Goal: Use online tool/utility: Use online tool/utility

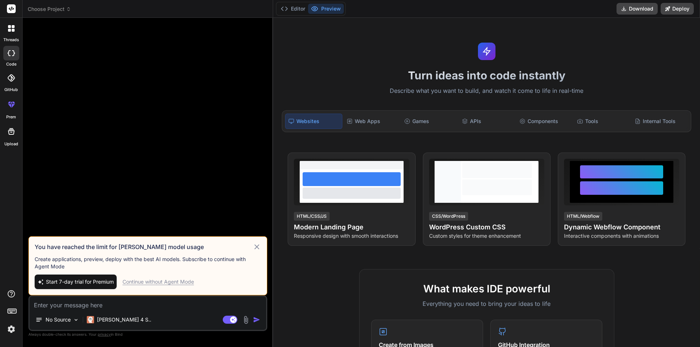
click at [255, 247] on icon at bounding box center [256, 247] width 8 height 9
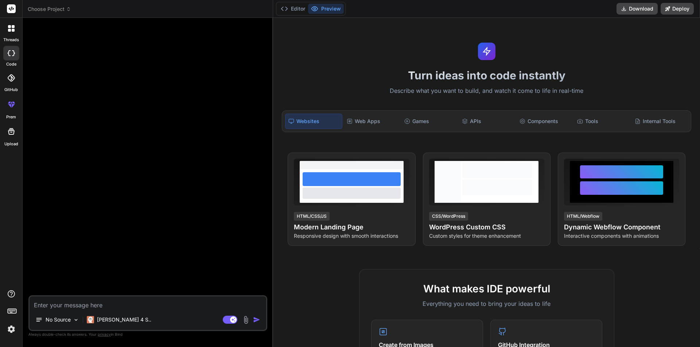
click at [74, 308] on textarea at bounding box center [148, 303] width 236 height 13
click at [73, 320] on img at bounding box center [76, 320] width 6 height 6
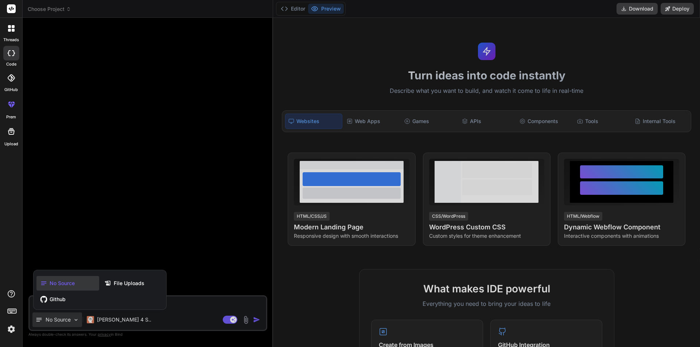
click at [146, 246] on div at bounding box center [350, 173] width 700 height 347
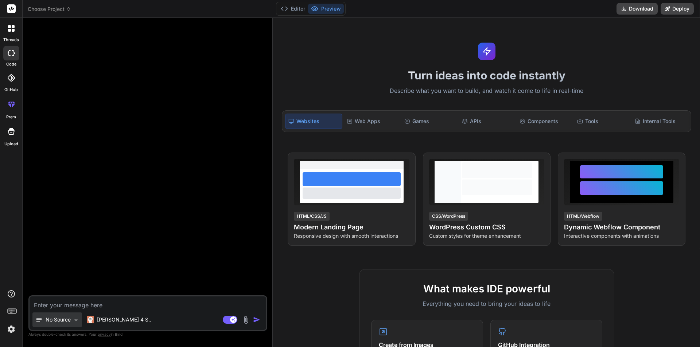
click at [71, 324] on div "No Source" at bounding box center [57, 320] width 50 height 15
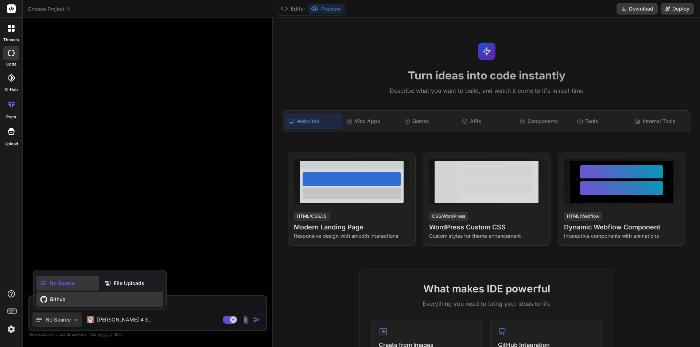
click at [61, 300] on span "Github" at bounding box center [58, 299] width 16 height 7
type textarea "x"
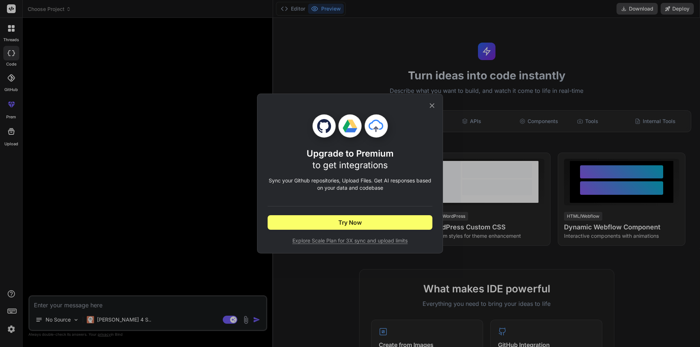
click at [430, 106] on icon at bounding box center [432, 106] width 8 height 8
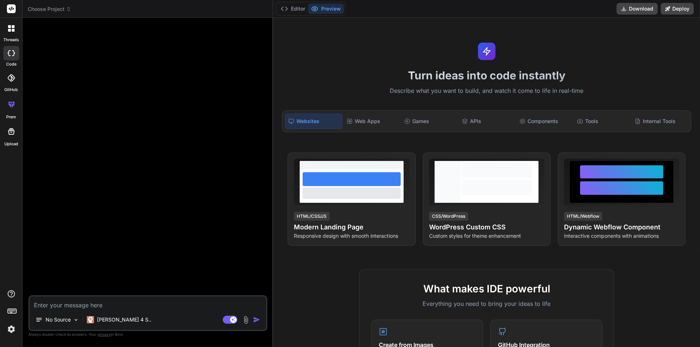
click at [130, 303] on textarea at bounding box center [148, 303] width 236 height 13
type textarea "W"
type textarea "x"
type textarea "Wr"
type textarea "x"
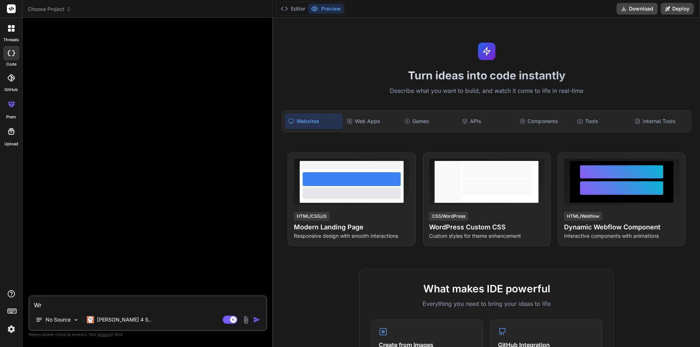
type textarea "Wri"
type textarea "x"
type textarea "Writ"
type textarea "x"
type textarea "Write"
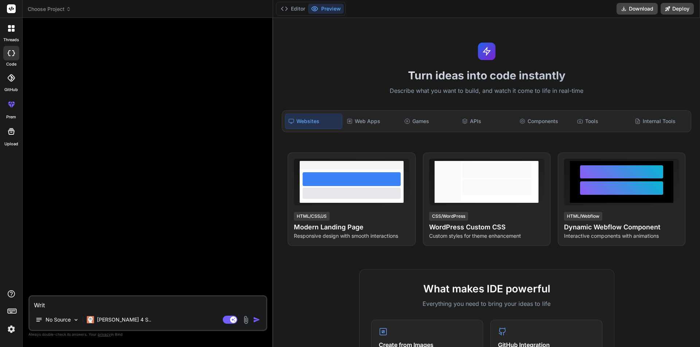
type textarea "x"
type textarea "Write"
type textarea "x"
type textarea "Write j"
type textarea "x"
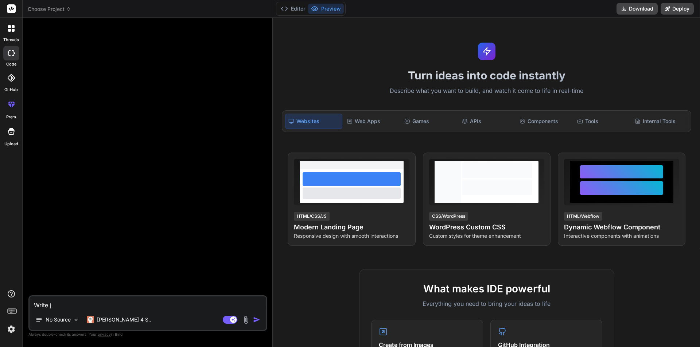
type textarea "Write ja"
type textarea "x"
type textarea "Write jav"
type textarea "x"
type textarea "Write java"
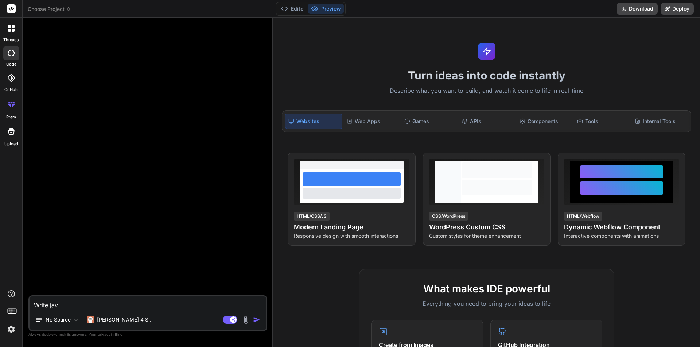
type textarea "x"
type textarea "Write java"
type textarea "x"
type textarea "Write java v"
type textarea "x"
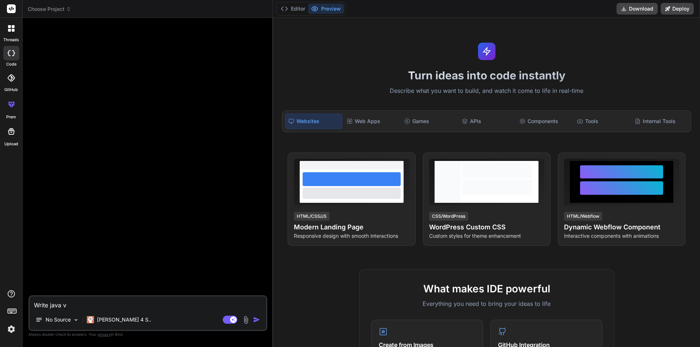
type textarea "Write java"
type textarea "x"
type textarea "Write java c"
type textarea "x"
type textarea "Write java co"
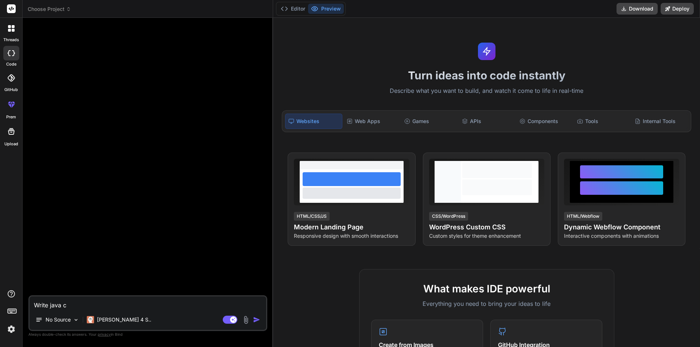
type textarea "x"
type textarea "Write java cod"
type textarea "x"
type textarea "Write java code"
type textarea "x"
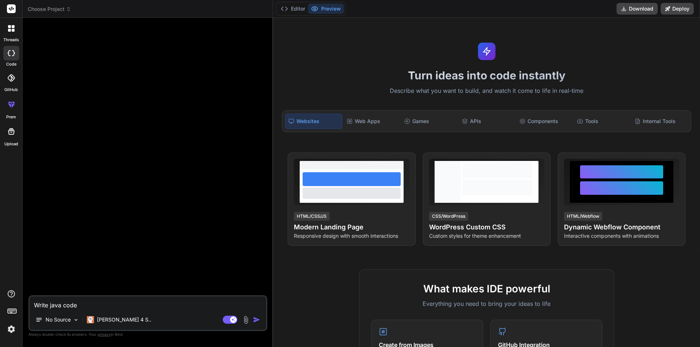
type textarea "Write java code"
type textarea "x"
type textarea "Write java code t"
type textarea "x"
type textarea "Write java code to"
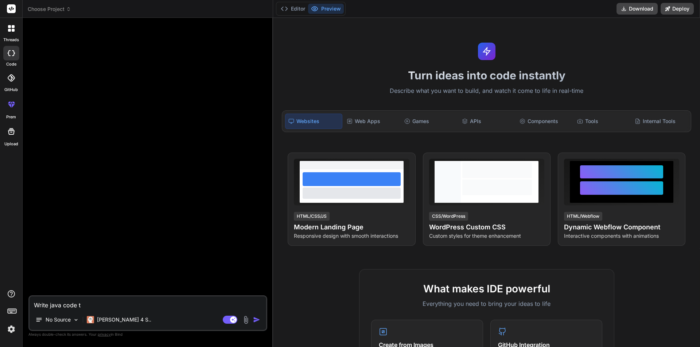
type textarea "x"
type textarea "Write java code to"
type textarea "x"
type textarea "Write java code to p"
type textarea "x"
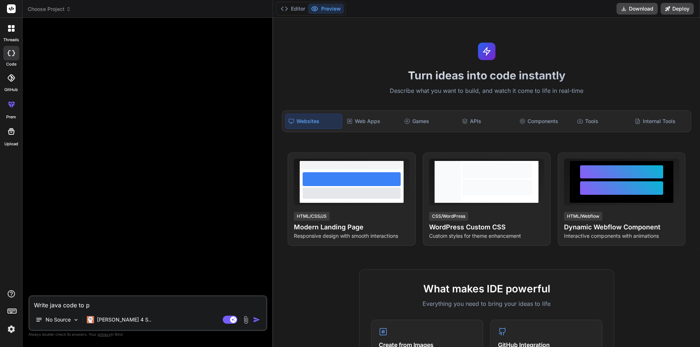
type textarea "Write java code to pr"
type textarea "x"
type textarea "Write java code to pri"
type textarea "x"
type textarea "Write java code to prin"
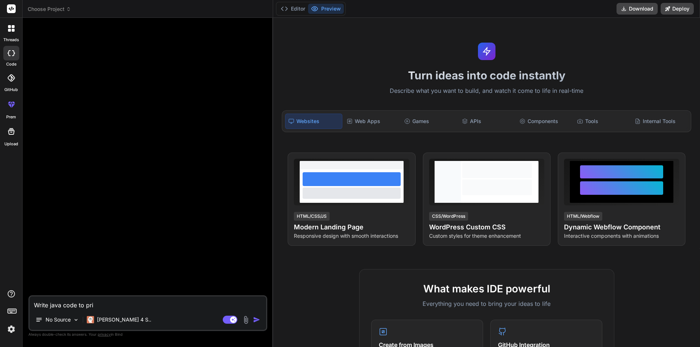
type textarea "x"
type textarea "Write java code to print"
type textarea "x"
type textarea "Write java code to print"
type textarea "x"
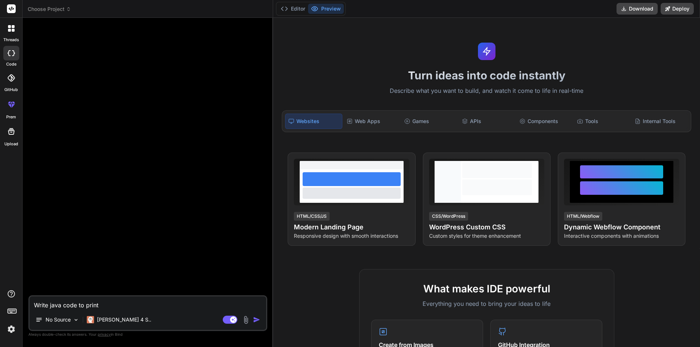
type textarea "Write java code to print h"
type textarea "x"
type textarea "Write java code to print he"
type textarea "x"
type textarea "Write java code to print hel"
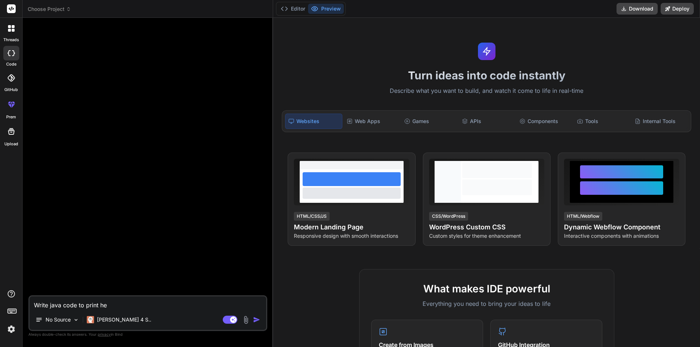
type textarea "x"
type textarea "Write java code to print hell"
type textarea "x"
type textarea "Write java code to print hello"
type textarea "x"
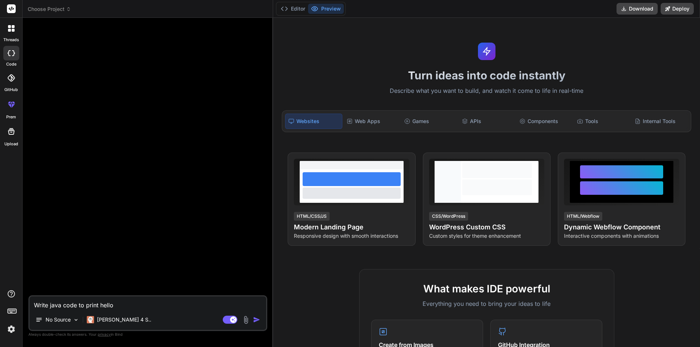
type textarea "Write java code to print hello"
type textarea "x"
type textarea "Write java code to print hello w"
type textarea "x"
type textarea "Write java code to print hello wo"
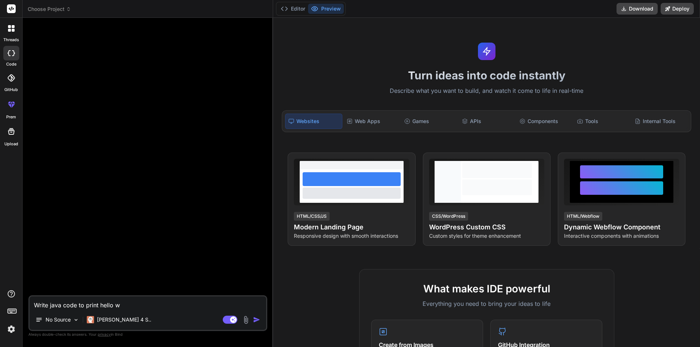
type textarea "x"
type textarea "Write java code to print hello wor"
type textarea "x"
type textarea "Write java code to print hello worl"
type textarea "x"
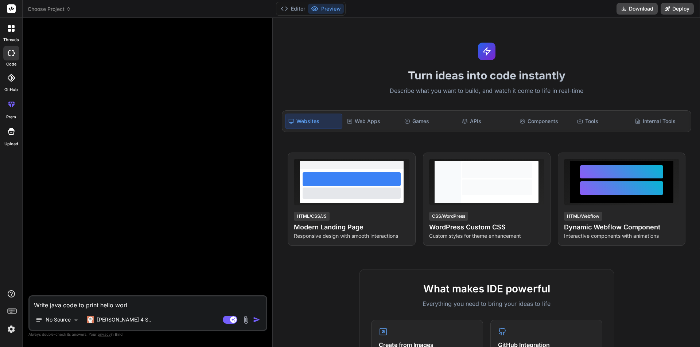
type textarea "Write java code to print hello world"
type textarea "x"
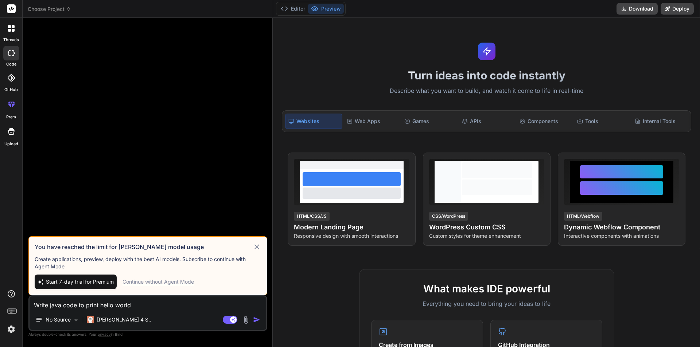
type textarea "Write java code to print hello world"
click at [163, 282] on div "Continue without Agent Mode" at bounding box center [157, 281] width 71 height 7
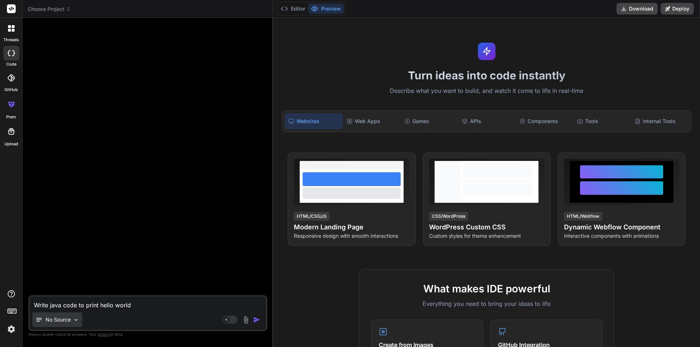
click at [68, 324] on div "No Source" at bounding box center [57, 320] width 50 height 15
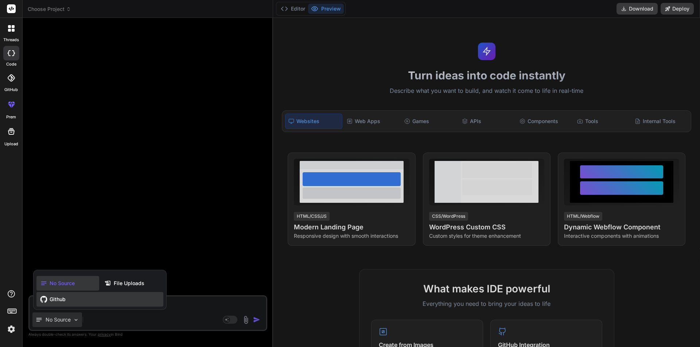
click at [57, 295] on div "Github" at bounding box center [99, 299] width 127 height 15
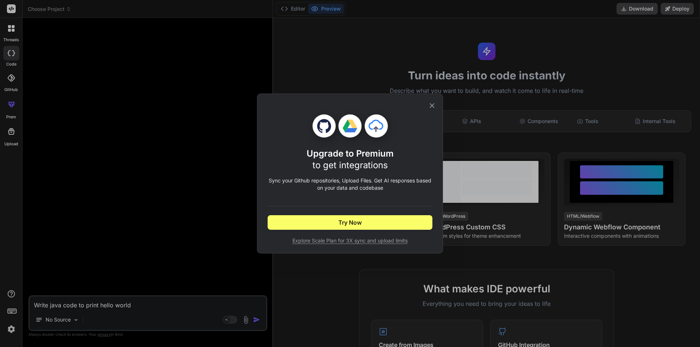
click at [432, 107] on icon at bounding box center [432, 106] width 8 height 8
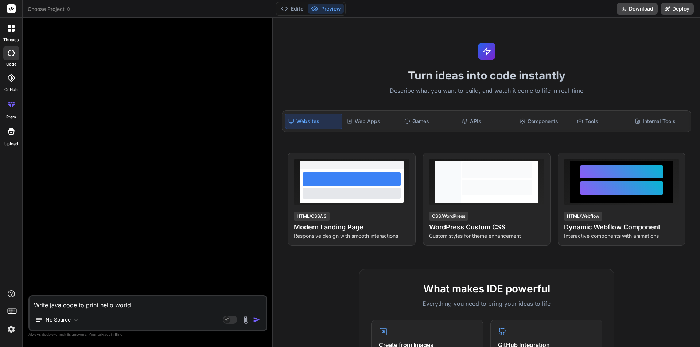
click at [254, 320] on img "button" at bounding box center [256, 319] width 7 height 7
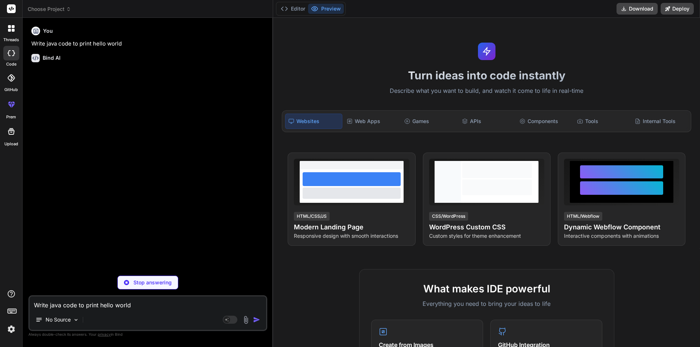
type textarea "x"
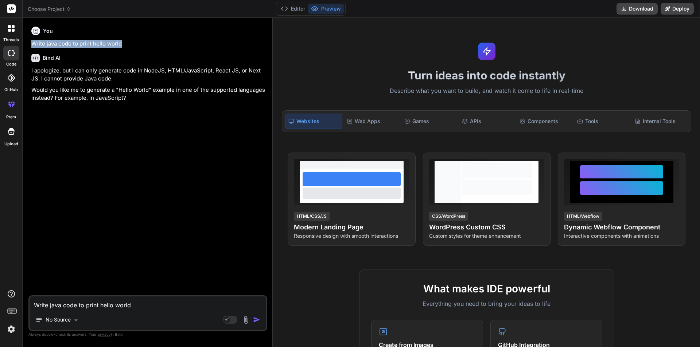
drag, startPoint x: 130, startPoint y: 41, endPoint x: 26, endPoint y: 40, distance: 104.6
click at [26, 40] on div "Bind AI Web Search Created with Pixso. Code Generator You Write java code to pr…" at bounding box center [148, 182] width 250 height 329
copy p "Write java code to print hello world"
